Goal: Browse casually: Explore the website without a specific task or goal

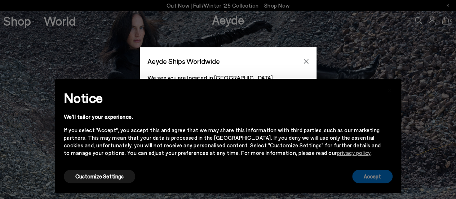
click at [391, 175] on button "Accept" at bounding box center [372, 176] width 40 height 13
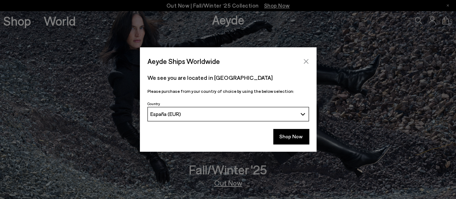
click at [306, 62] on icon "Close" at bounding box center [306, 61] width 6 height 6
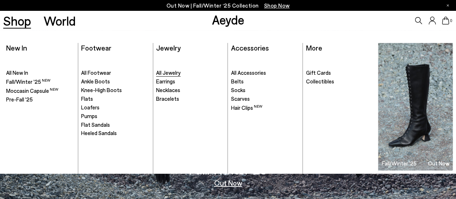
click at [178, 75] on span "All Jewelry" at bounding box center [168, 72] width 25 height 6
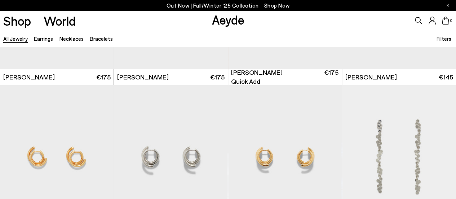
scroll to position [1371, 0]
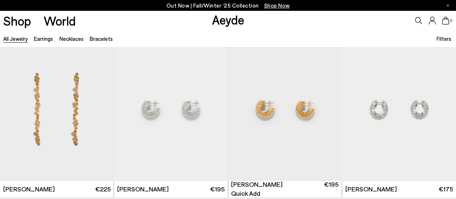
scroll to position [1443, 0]
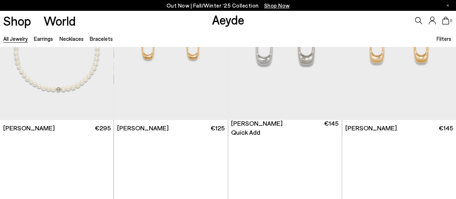
scroll to position [2705, 0]
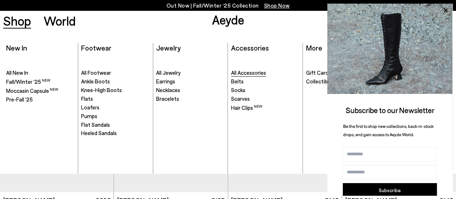
click at [243, 73] on span "All Accessories" at bounding box center [248, 72] width 35 height 6
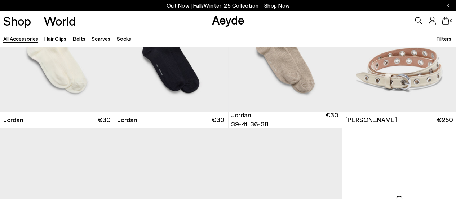
scroll to position [613, 0]
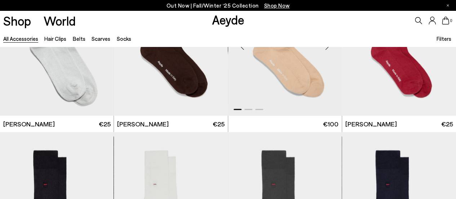
scroll to position [1769, 0]
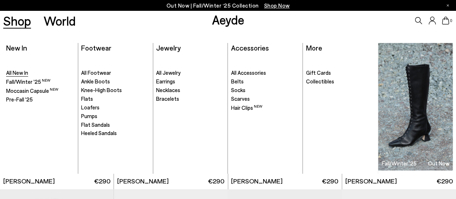
click at [15, 73] on span "All New In" at bounding box center [17, 72] width 22 height 6
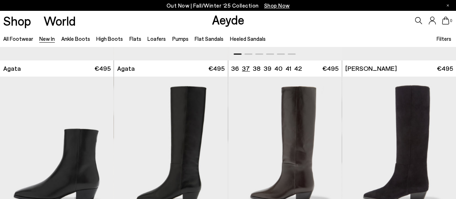
scroll to position [180, 0]
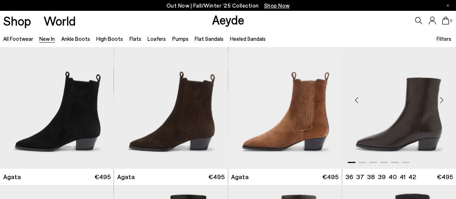
click at [443, 99] on div "Next slide" at bounding box center [442, 100] width 22 height 22
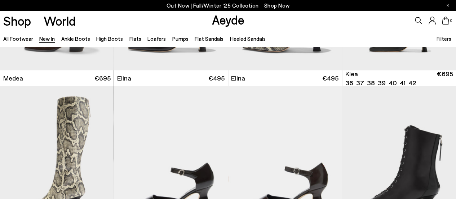
scroll to position [721, 0]
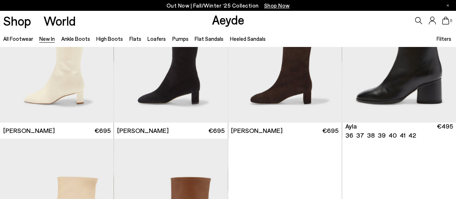
scroll to position [1623, 0]
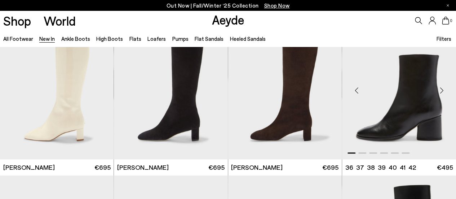
click at [440, 91] on div "Next slide" at bounding box center [442, 91] width 22 height 22
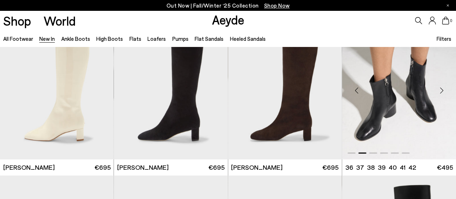
click at [440, 91] on div "Next slide" at bounding box center [442, 91] width 22 height 22
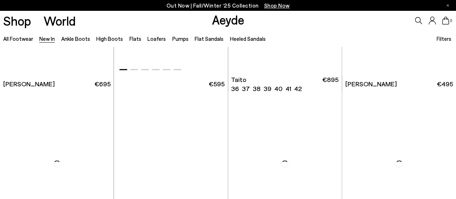
scroll to position [2849, 0]
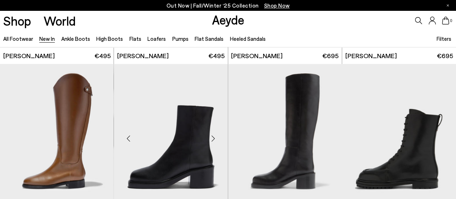
click at [212, 140] on div "Next slide" at bounding box center [214, 138] width 22 height 22
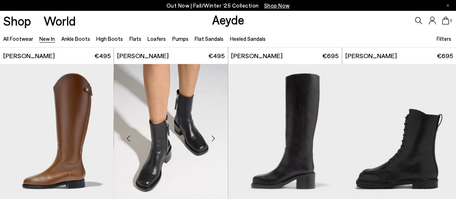
click at [212, 140] on div "Next slide" at bounding box center [214, 138] width 22 height 22
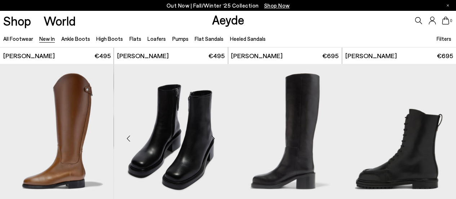
scroll to position [2957, 0]
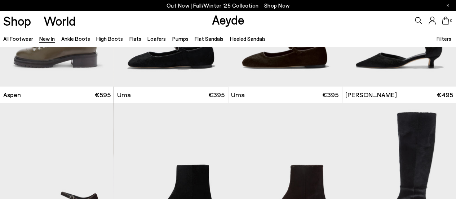
scroll to position [3751, 0]
